Goal: Task Accomplishment & Management: Complete application form

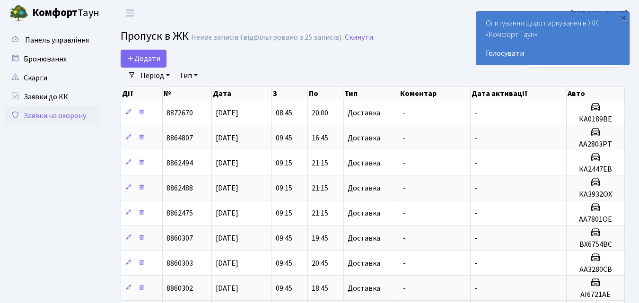
select select "25"
click at [145, 54] on span "Додати" at bounding box center [144, 58] width 34 height 10
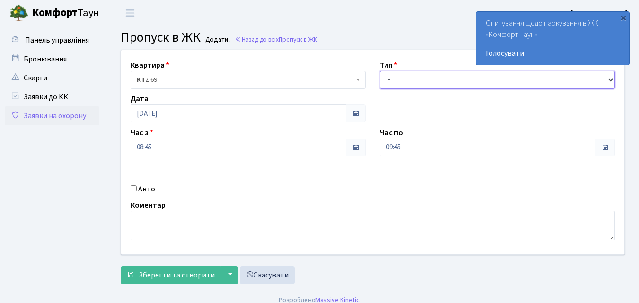
click at [391, 79] on select "- Доставка Таксі Гості Сервіс" at bounding box center [497, 80] width 235 height 18
select select "1"
click at [380, 71] on select "- Доставка Таксі Гості Сервіс" at bounding box center [497, 80] width 235 height 18
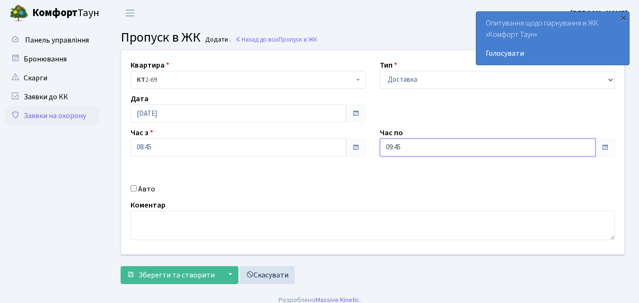
click at [413, 147] on input "09:45" at bounding box center [488, 148] width 216 height 18
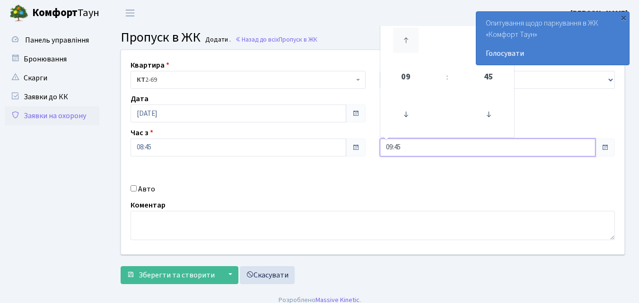
click at [409, 39] on icon at bounding box center [406, 40] width 26 height 26
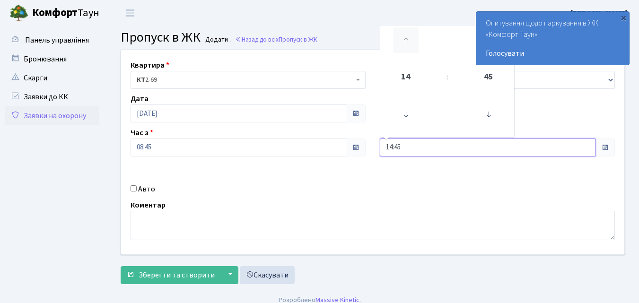
click at [409, 39] on icon at bounding box center [406, 40] width 26 height 26
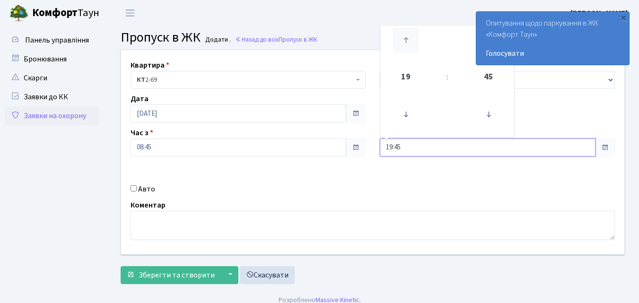
click at [409, 39] on icon at bounding box center [406, 40] width 26 height 26
type input "20:45"
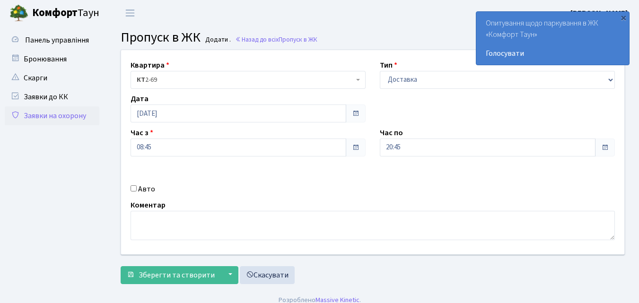
click at [133, 187] on input "Авто" at bounding box center [134, 189] width 6 height 6
checkbox input "true"
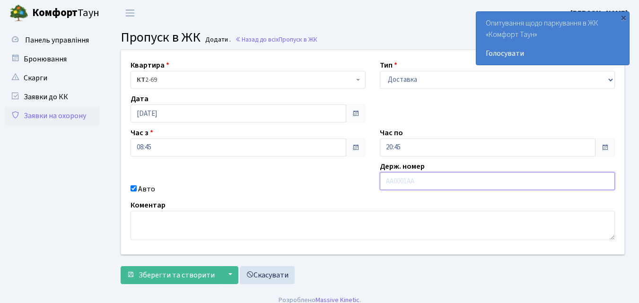
click at [399, 183] on input "text" at bounding box center [497, 181] width 235 height 18
type input "КА7718МН"
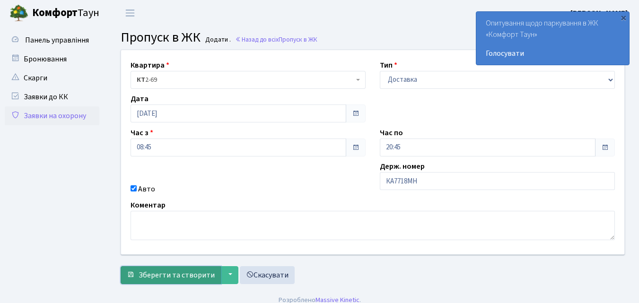
click at [174, 273] on span "Зберегти та створити" at bounding box center [177, 275] width 76 height 10
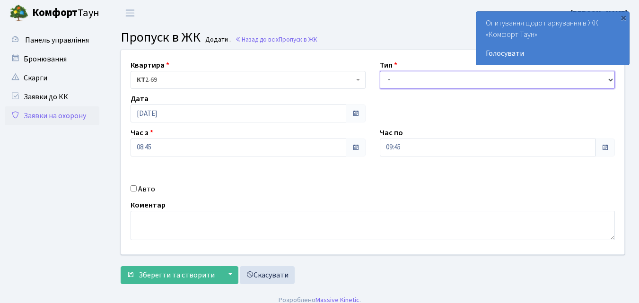
click at [387, 78] on select "- Доставка Таксі Гості Сервіс" at bounding box center [497, 80] width 235 height 18
select select "1"
click at [380, 71] on select "- Доставка Таксі Гості Сервіс" at bounding box center [497, 80] width 235 height 18
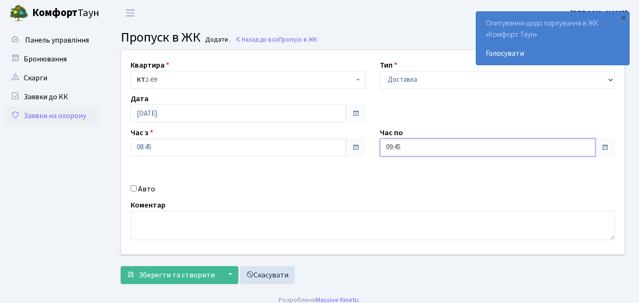
click at [398, 147] on input "09:45" at bounding box center [488, 148] width 216 height 18
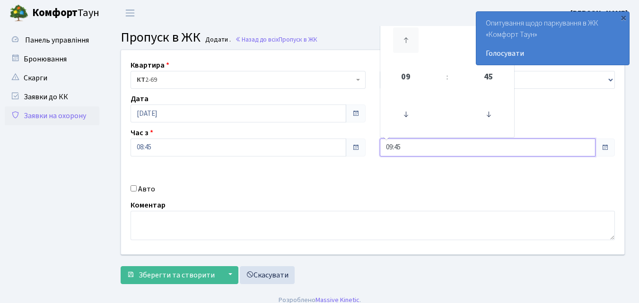
click at [409, 41] on icon at bounding box center [406, 40] width 26 height 26
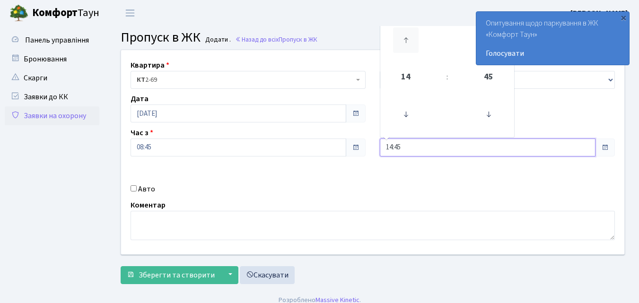
click at [409, 41] on icon at bounding box center [406, 40] width 26 height 26
click at [409, 42] on icon at bounding box center [406, 40] width 26 height 26
click at [408, 43] on icon at bounding box center [406, 40] width 26 height 26
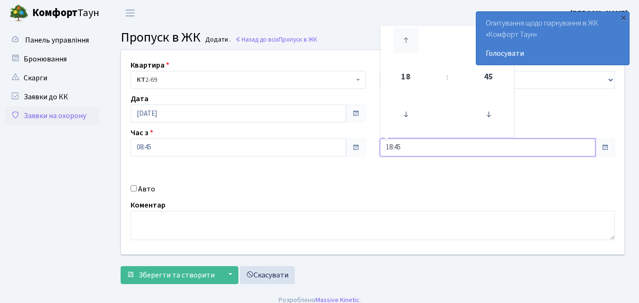
type input "19:45"
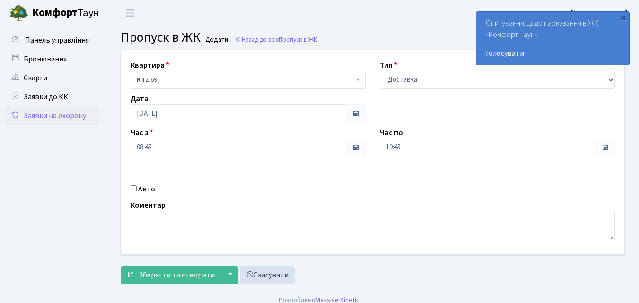
click at [134, 188] on input "Авто" at bounding box center [134, 189] width 6 height 6
checkbox input "true"
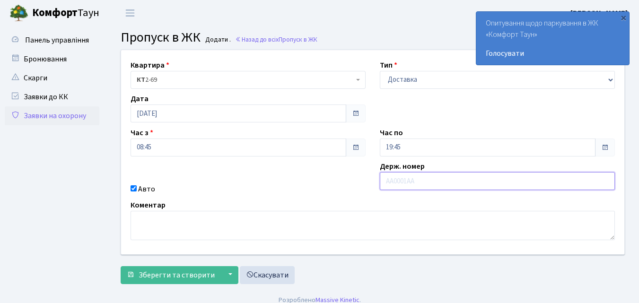
click at [399, 183] on input "text" at bounding box center [497, 181] width 235 height 18
click at [393, 181] on input "Ка6047КС" at bounding box center [497, 181] width 235 height 18
type input "КА6047КС"
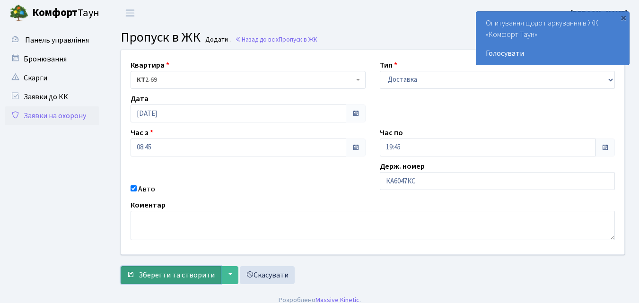
click at [183, 273] on span "Зберегти та створити" at bounding box center [177, 275] width 76 height 10
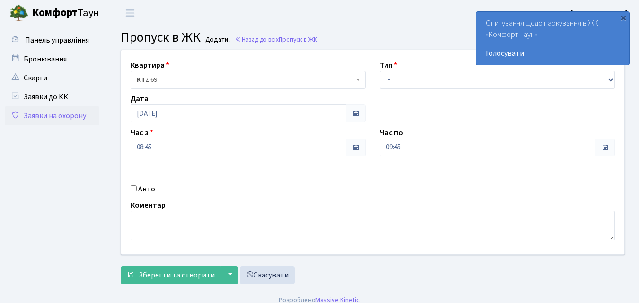
click at [357, 81] on span "КТ 2-69" at bounding box center [248, 80] width 235 height 18
click at [388, 79] on select "- Доставка Таксі Гості Сервіс" at bounding box center [497, 80] width 235 height 18
select select "1"
click at [380, 71] on select "- Доставка Таксі Гості Сервіс" at bounding box center [497, 80] width 235 height 18
click at [396, 133] on label "Час по" at bounding box center [391, 132] width 23 height 11
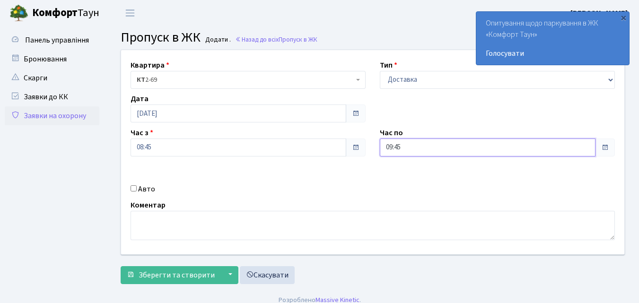
click at [383, 142] on input "09:45" at bounding box center [488, 148] width 216 height 18
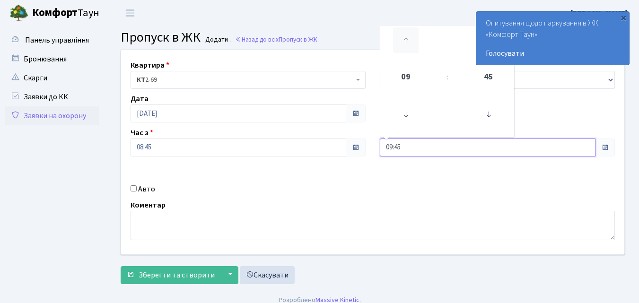
click at [405, 37] on icon at bounding box center [406, 40] width 26 height 26
click at [404, 37] on icon at bounding box center [406, 40] width 26 height 26
click at [402, 38] on icon at bounding box center [406, 40] width 26 height 26
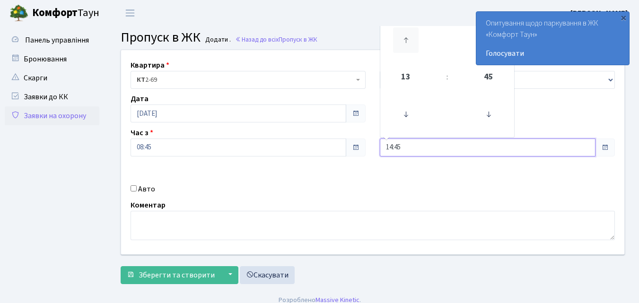
click at [401, 39] on icon at bounding box center [406, 40] width 26 height 26
click at [400, 39] on icon at bounding box center [406, 40] width 26 height 26
click at [399, 39] on icon at bounding box center [406, 40] width 26 height 26
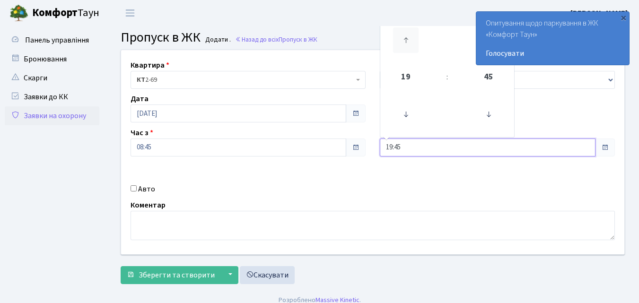
click at [398, 40] on icon at bounding box center [406, 40] width 26 height 26
type input "20:45"
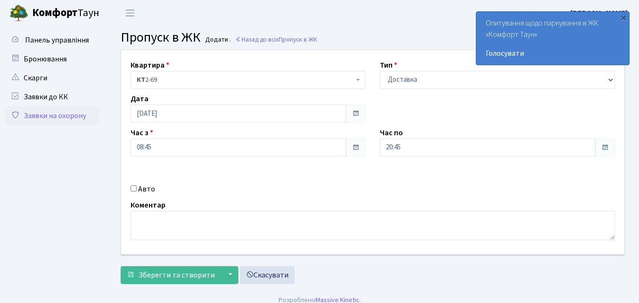
click at [134, 188] on input "Авто" at bounding box center [134, 189] width 6 height 6
checkbox input "true"
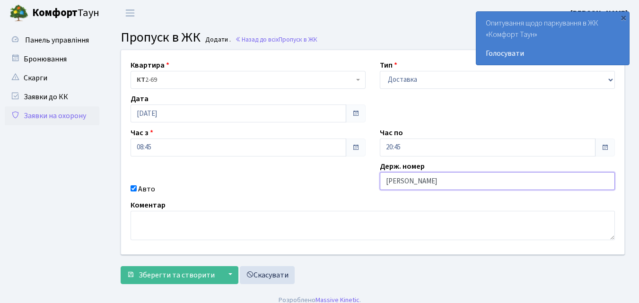
type input "КА9240МТ"
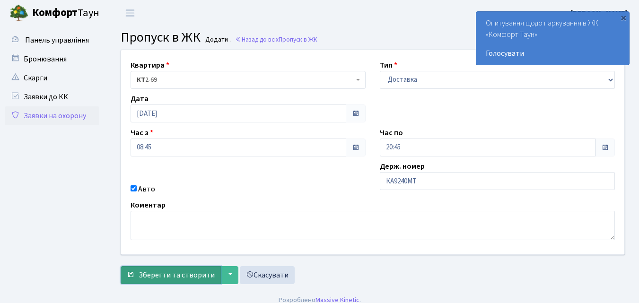
click at [186, 274] on span "Зберегти та створити" at bounding box center [177, 275] width 76 height 10
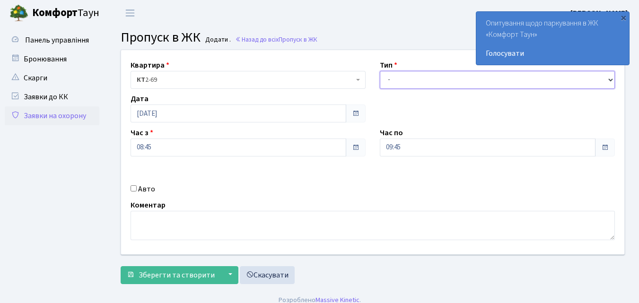
click at [389, 80] on select "- Доставка Таксі Гості Сервіс" at bounding box center [497, 80] width 235 height 18
select select "1"
click at [380, 71] on select "- Доставка Таксі Гості Сервіс" at bounding box center [497, 80] width 235 height 18
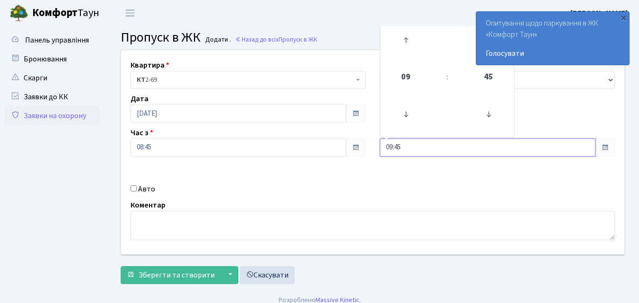
click at [393, 150] on input "09:45" at bounding box center [488, 148] width 216 height 18
click at [409, 38] on icon at bounding box center [406, 40] width 26 height 26
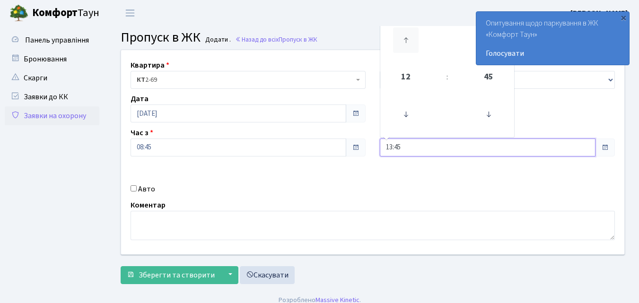
click at [409, 38] on icon at bounding box center [406, 40] width 26 height 26
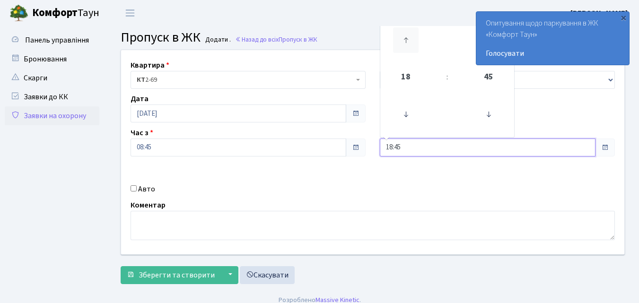
click at [409, 38] on icon at bounding box center [406, 40] width 26 height 26
type input "20:45"
click at [136, 191] on input "Авто" at bounding box center [134, 189] width 6 height 6
checkbox input "true"
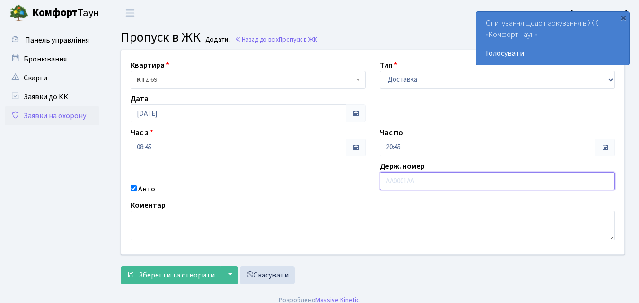
click at [397, 181] on input "text" at bounding box center [497, 181] width 235 height 18
click at [409, 182] on input "text" at bounding box center [497, 181] width 235 height 18
type input "КА4385МВ"
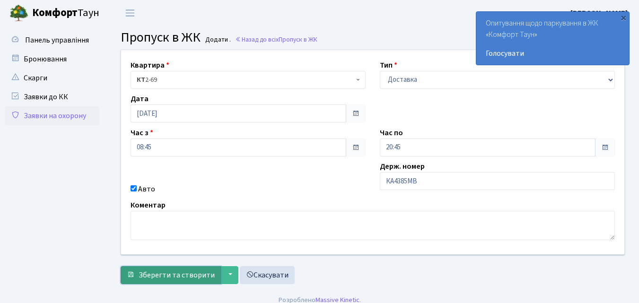
click at [172, 273] on span "Зберегти та створити" at bounding box center [177, 275] width 76 height 10
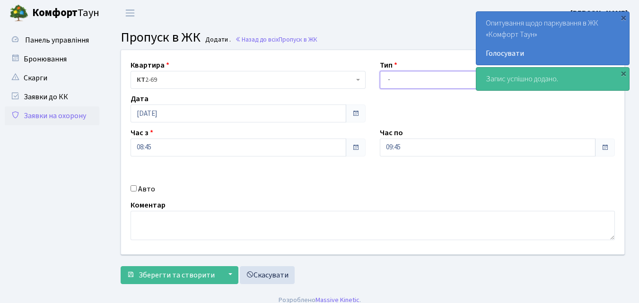
click at [388, 78] on select "- Доставка Таксі Гості Сервіс" at bounding box center [497, 80] width 235 height 18
select select "1"
click at [380, 71] on select "- Доставка Таксі Гості Сервіс" at bounding box center [497, 80] width 235 height 18
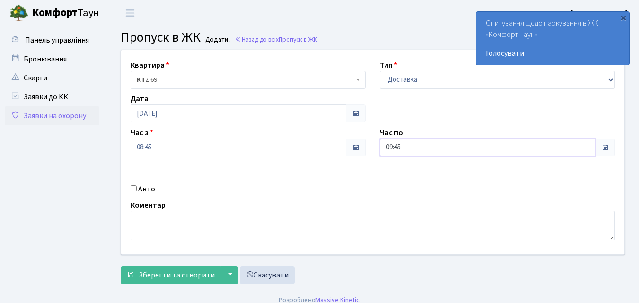
click at [404, 141] on input "09:45" at bounding box center [488, 148] width 216 height 18
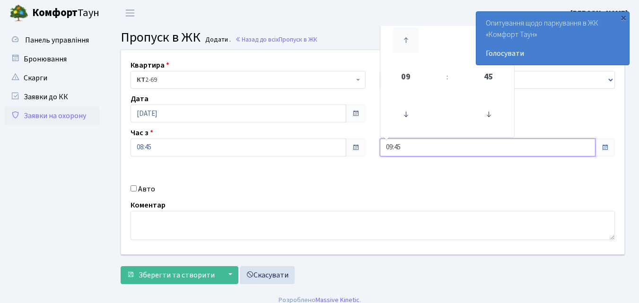
click at [404, 37] on icon at bounding box center [406, 40] width 26 height 26
click at [404, 38] on icon at bounding box center [406, 40] width 26 height 26
click at [404, 40] on icon at bounding box center [406, 40] width 26 height 26
click at [404, 41] on icon at bounding box center [406, 40] width 26 height 26
click at [404, 42] on icon at bounding box center [406, 40] width 26 height 26
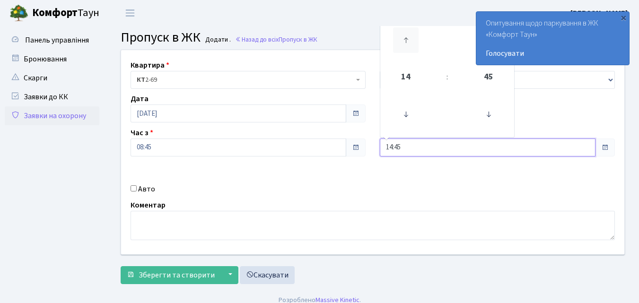
click at [404, 42] on icon at bounding box center [406, 40] width 26 height 26
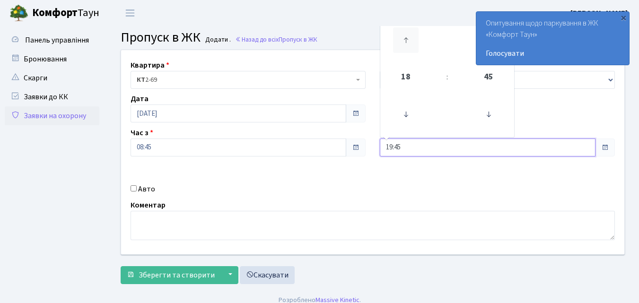
click at [404, 42] on icon at bounding box center [406, 40] width 26 height 26
type input "20:45"
drag, startPoint x: 137, startPoint y: 190, endPoint x: 144, endPoint y: 189, distance: 6.7
click at [139, 189] on div "Авто" at bounding box center [248, 189] width 249 height 11
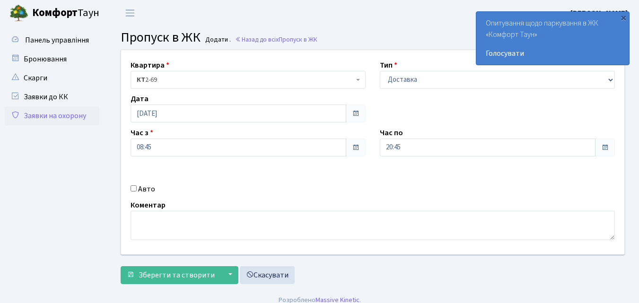
click at [134, 189] on input "Авто" at bounding box center [134, 189] width 6 height 6
checkbox input "true"
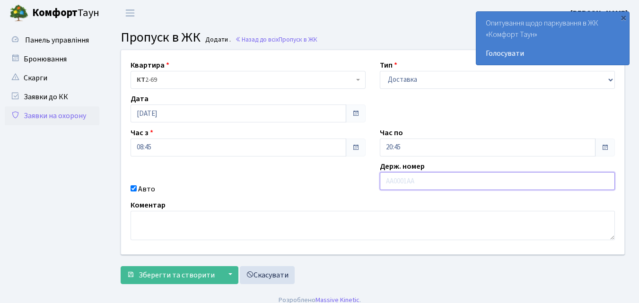
click at [389, 179] on input "text" at bounding box center [497, 181] width 235 height 18
type input "ВА2458НС"
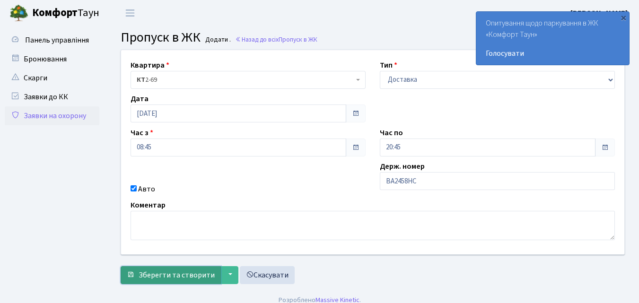
click at [181, 271] on span "Зберегти та створити" at bounding box center [177, 275] width 76 height 10
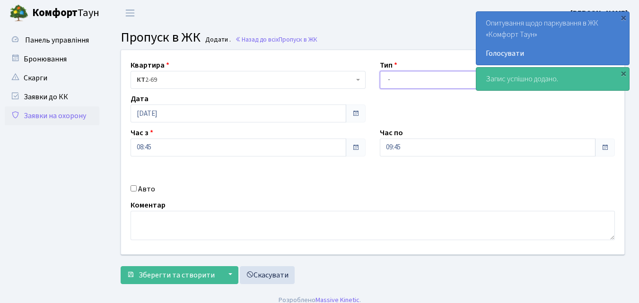
click at [389, 81] on select "- Доставка Таксі Гості Сервіс" at bounding box center [497, 80] width 235 height 18
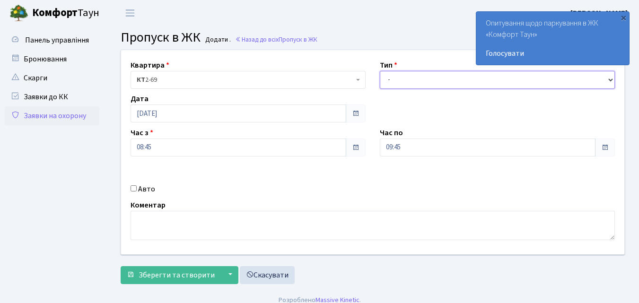
select select "1"
click at [380, 71] on select "- Доставка Таксі Гості Сервіс" at bounding box center [497, 80] width 235 height 18
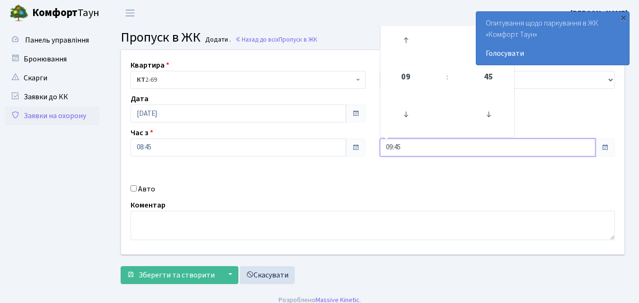
click at [402, 148] on input "09:45" at bounding box center [488, 148] width 216 height 18
click at [405, 38] on icon at bounding box center [406, 40] width 26 height 26
click at [406, 38] on icon at bounding box center [406, 40] width 26 height 26
click at [407, 40] on icon at bounding box center [406, 40] width 26 height 26
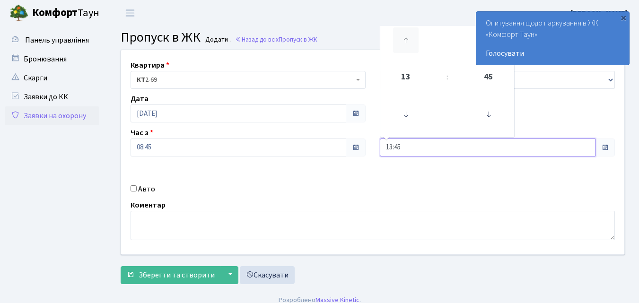
click at [407, 40] on icon at bounding box center [406, 40] width 26 height 26
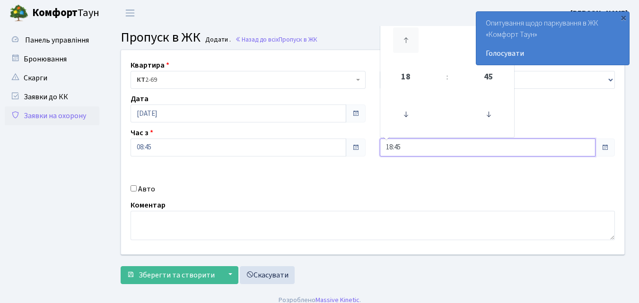
click at [407, 40] on icon at bounding box center [406, 40] width 26 height 26
type input "20:45"
click at [133, 189] on input "Авто" at bounding box center [134, 189] width 6 height 6
checkbox input "true"
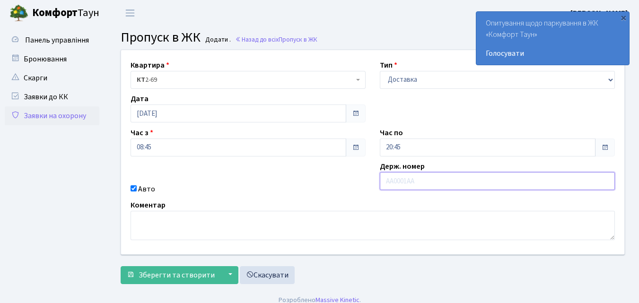
click at [388, 183] on input "text" at bounding box center [497, 181] width 235 height 18
type input "АС0838ЕК"
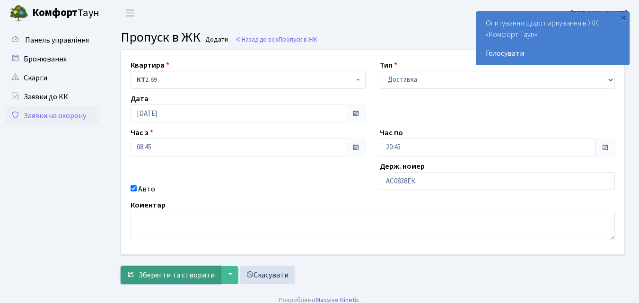
click at [211, 272] on button "Зберегти та створити" at bounding box center [171, 275] width 100 height 18
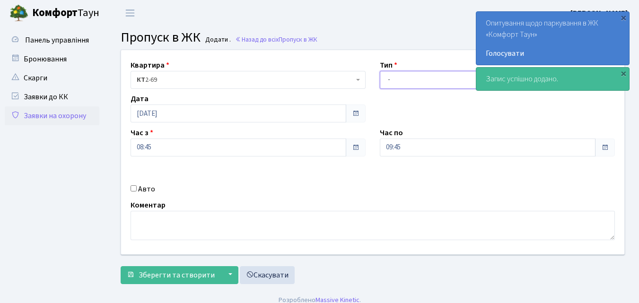
click at [389, 81] on select "- Доставка Таксі Гості Сервіс" at bounding box center [497, 80] width 235 height 18
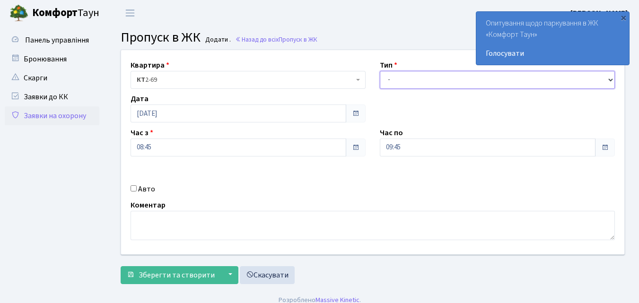
select select "1"
click at [380, 71] on select "- Доставка Таксі Гості Сервіс" at bounding box center [497, 80] width 235 height 18
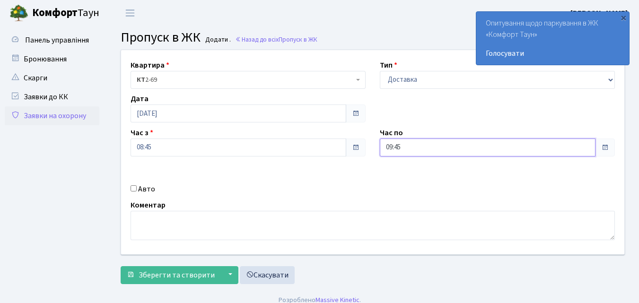
click at [398, 147] on input "09:45" at bounding box center [488, 148] width 216 height 18
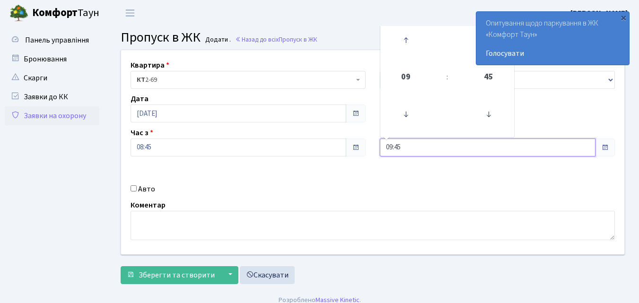
click at [398, 149] on input "09:45" at bounding box center [488, 148] width 216 height 18
click at [409, 38] on icon at bounding box center [406, 40] width 26 height 26
click at [406, 39] on icon at bounding box center [406, 40] width 26 height 26
click at [399, 43] on icon at bounding box center [406, 40] width 26 height 26
click at [398, 43] on icon at bounding box center [406, 40] width 26 height 26
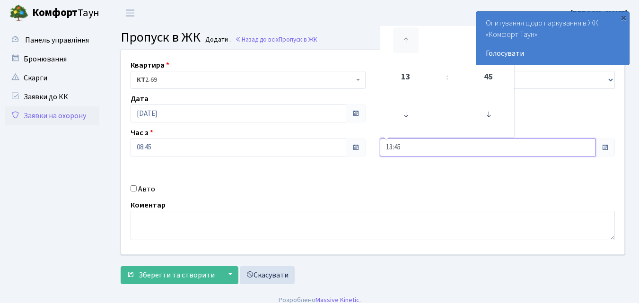
click at [407, 42] on icon at bounding box center [406, 40] width 26 height 26
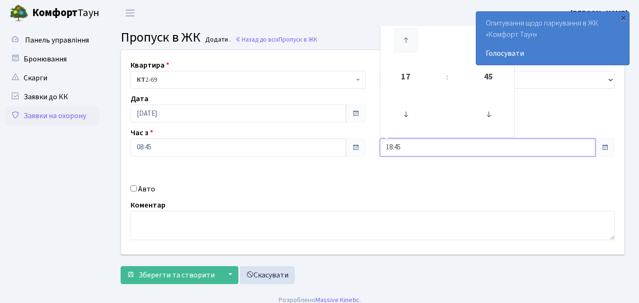
click at [407, 42] on icon at bounding box center [406, 40] width 26 height 26
drag, startPoint x: 407, startPoint y: 42, endPoint x: 404, endPoint y: 48, distance: 6.3
click at [407, 49] on icon at bounding box center [406, 40] width 26 height 26
type input "20:45"
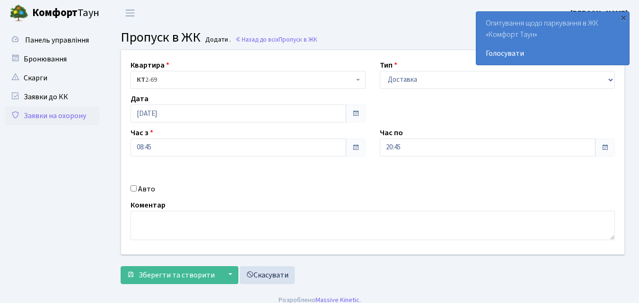
drag, startPoint x: 133, startPoint y: 187, endPoint x: 169, endPoint y: 202, distance: 38.6
click at [134, 187] on input "Авто" at bounding box center [134, 189] width 6 height 6
checkbox input "true"
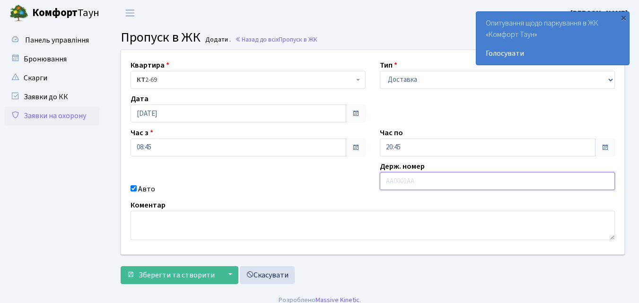
click at [401, 182] on input "text" at bounding box center [497, 181] width 235 height 18
type input "АІ7593СК"
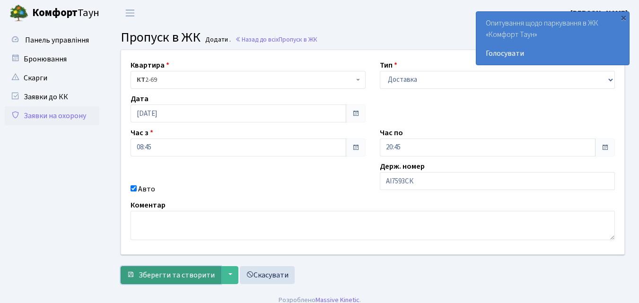
click at [178, 271] on span "Зберегти та створити" at bounding box center [177, 275] width 76 height 10
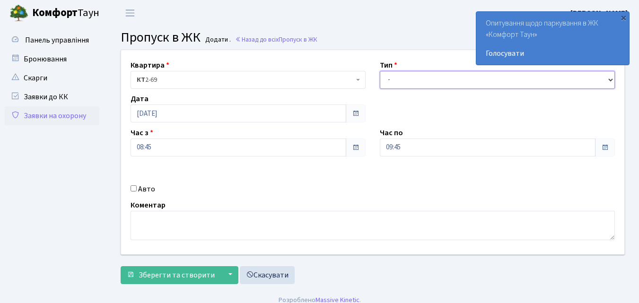
click at [388, 83] on select "- Доставка Таксі Гості Сервіс" at bounding box center [497, 80] width 235 height 18
select select "1"
click at [380, 71] on select "- Доставка Таксі Гості Сервіс" at bounding box center [497, 80] width 235 height 18
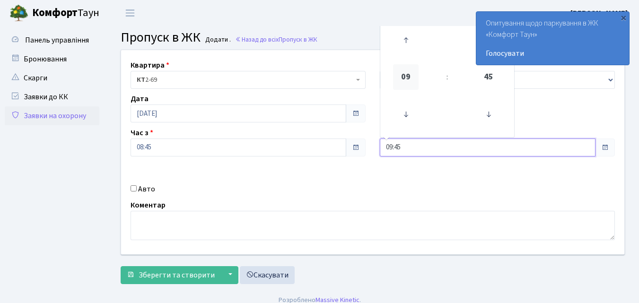
drag, startPoint x: 401, startPoint y: 149, endPoint x: 398, endPoint y: 80, distance: 68.7
click at [402, 149] on input "09:45" at bounding box center [488, 148] width 216 height 18
click at [404, 38] on icon at bounding box center [406, 40] width 26 height 26
click at [400, 38] on icon at bounding box center [406, 40] width 26 height 26
click at [399, 41] on icon at bounding box center [406, 40] width 26 height 26
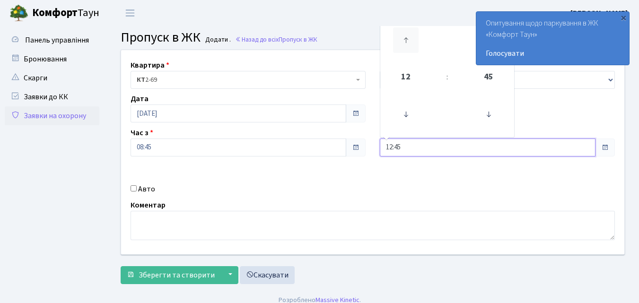
click at [398, 41] on icon at bounding box center [406, 40] width 26 height 26
click at [398, 42] on icon at bounding box center [406, 40] width 26 height 26
click at [398, 41] on icon at bounding box center [406, 40] width 26 height 26
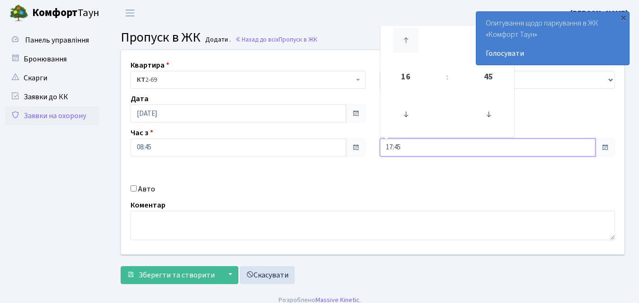
click at [397, 42] on icon at bounding box center [406, 40] width 26 height 26
click at [396, 42] on icon at bounding box center [406, 40] width 26 height 26
type input "19:45"
drag, startPoint x: 134, startPoint y: 186, endPoint x: 139, endPoint y: 186, distance: 5.2
click at [136, 186] on input "Авто" at bounding box center [134, 189] width 6 height 6
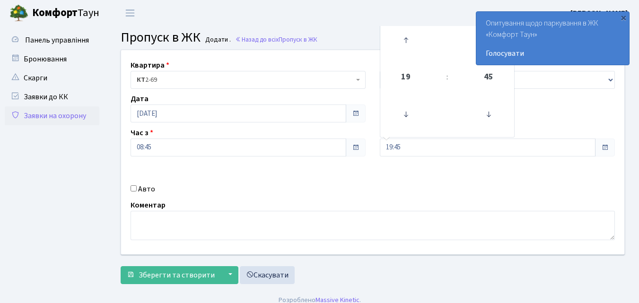
checkbox input "true"
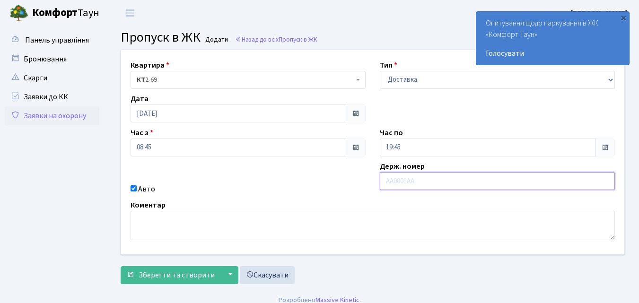
click at [398, 185] on input "text" at bounding box center [497, 181] width 235 height 18
type input "АА8409ТН"
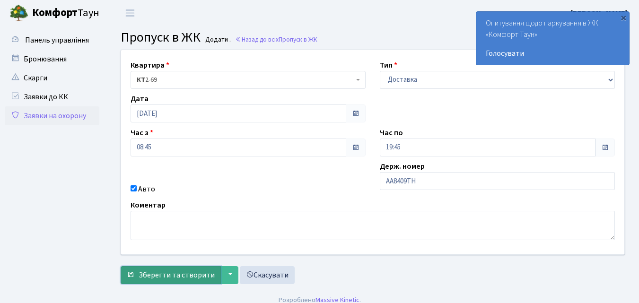
click at [193, 276] on span "Зберегти та створити" at bounding box center [177, 275] width 76 height 10
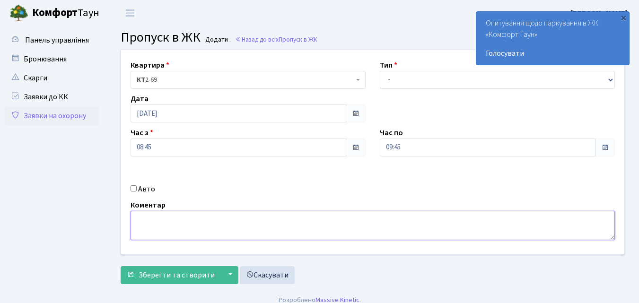
drag, startPoint x: 267, startPoint y: 251, endPoint x: 227, endPoint y: 265, distance: 42.1
click at [227, 265] on form "Квартира <b>КТ</b>&nbsp;&nbsp;&nbsp;&nbsp;2-69 КТ 2-69 Тип - Доставка Таксі Гос…" at bounding box center [373, 167] width 504 height 235
